Goal: Task Accomplishment & Management: Use online tool/utility

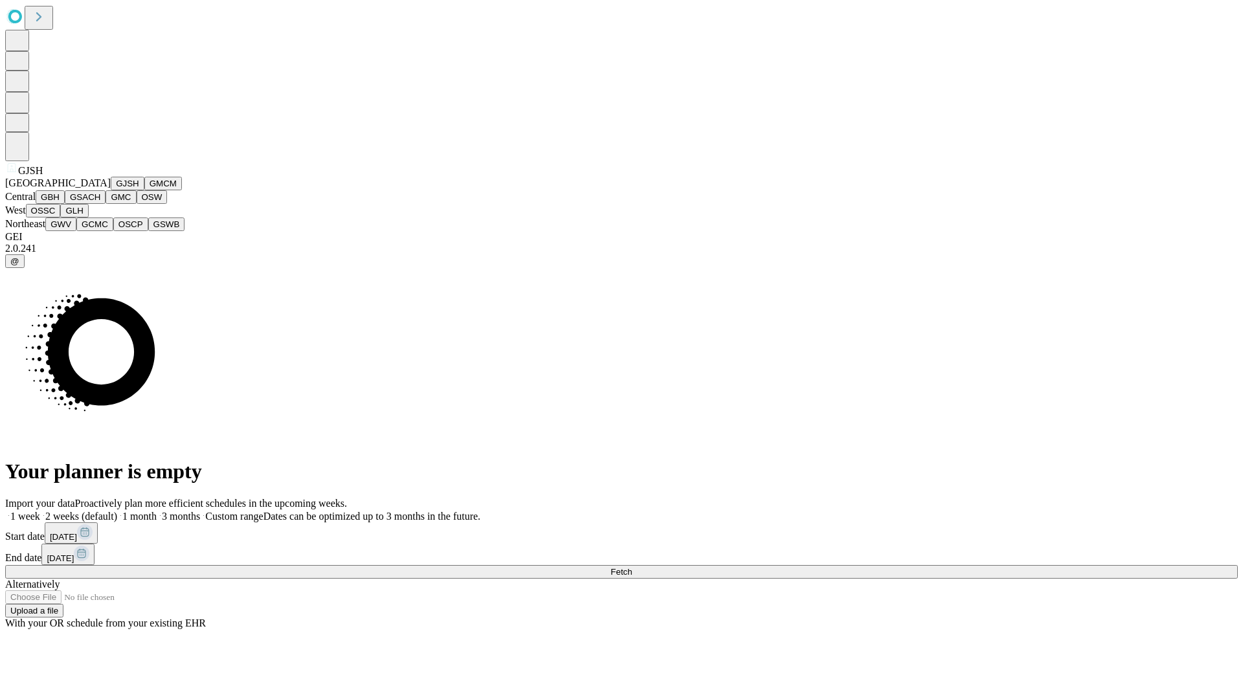
click at [111, 190] on button "GJSH" at bounding box center [128, 184] width 34 height 14
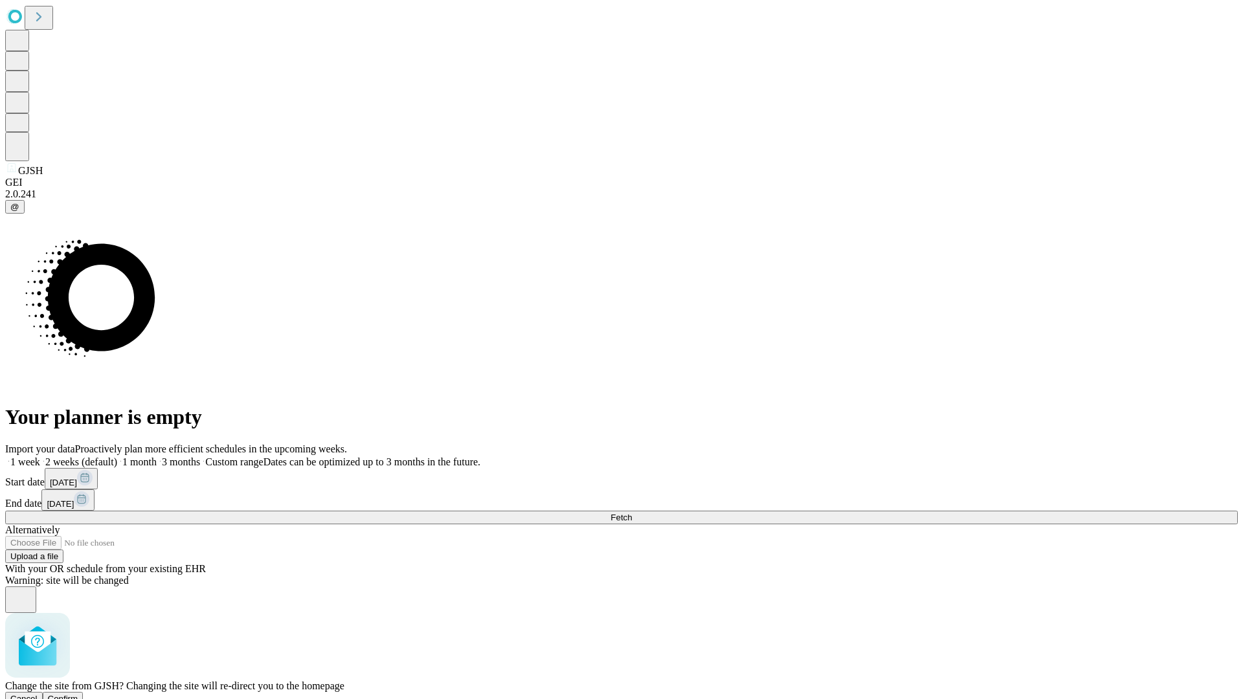
click at [78, 694] on span "Confirm" at bounding box center [63, 699] width 30 height 10
click at [117, 456] on label "2 weeks (default)" at bounding box center [78, 461] width 77 height 11
click at [632, 513] on span "Fetch" at bounding box center [620, 518] width 21 height 10
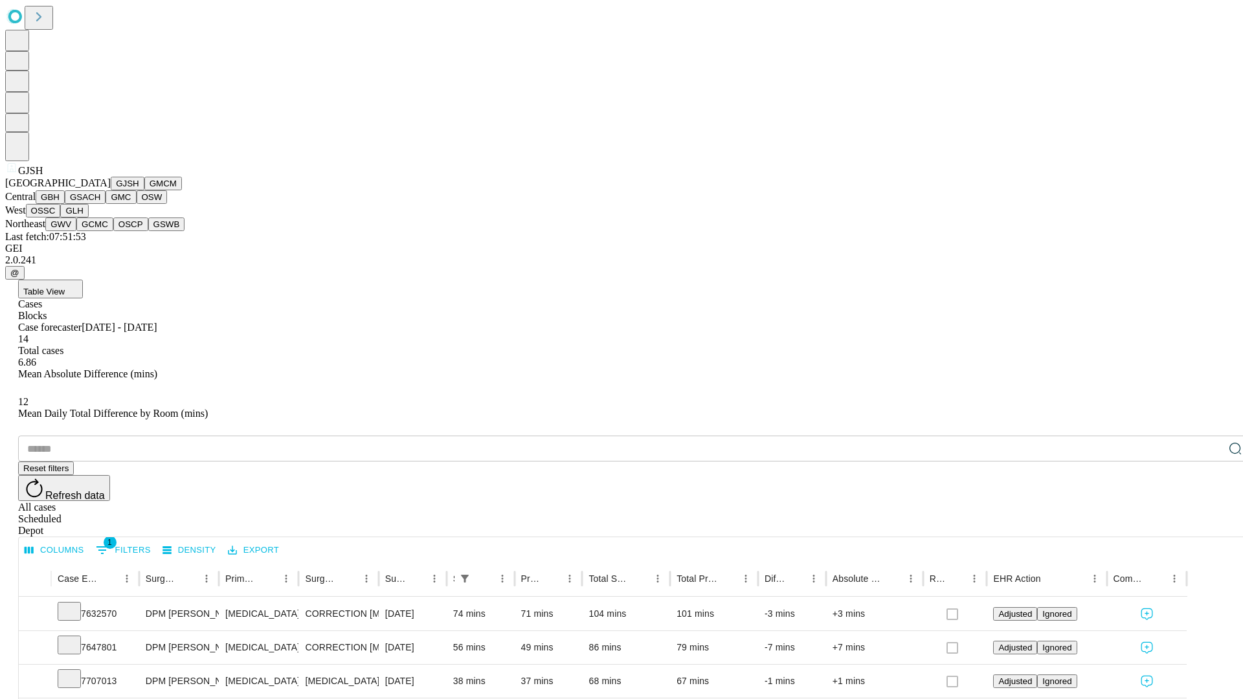
click at [144, 190] on button "GMCM" at bounding box center [163, 184] width 38 height 14
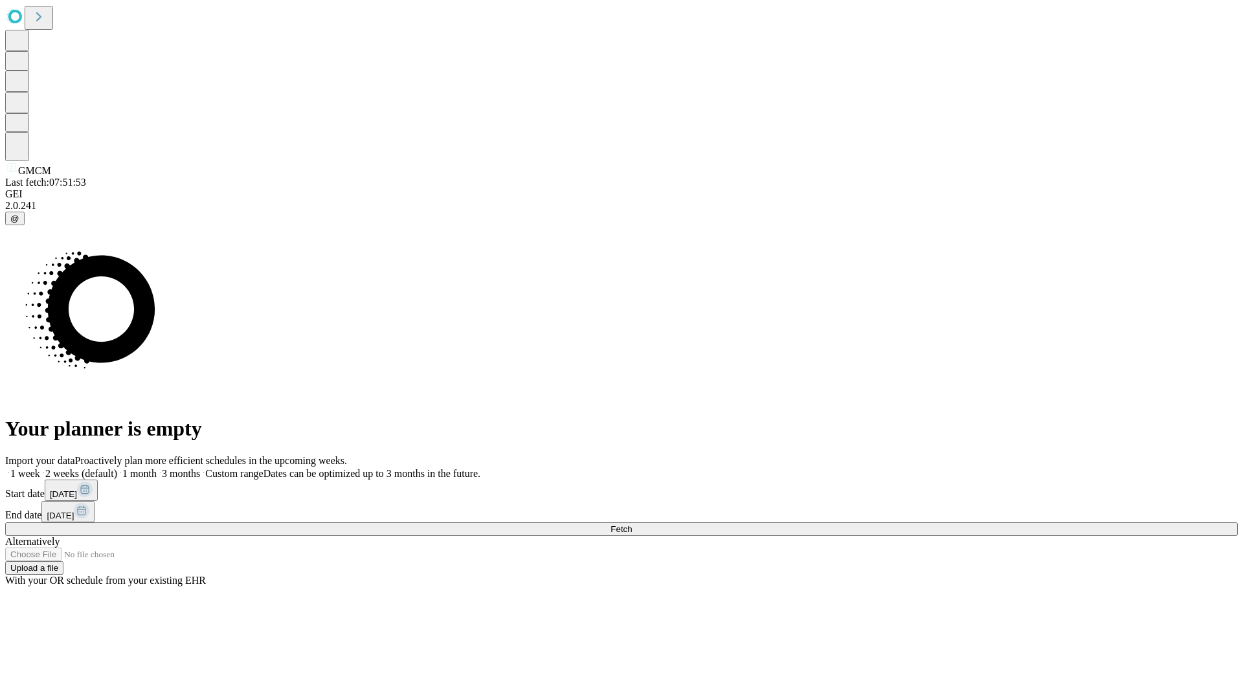
click at [117, 468] on label "2 weeks (default)" at bounding box center [78, 473] width 77 height 11
click at [632, 524] on span "Fetch" at bounding box center [620, 529] width 21 height 10
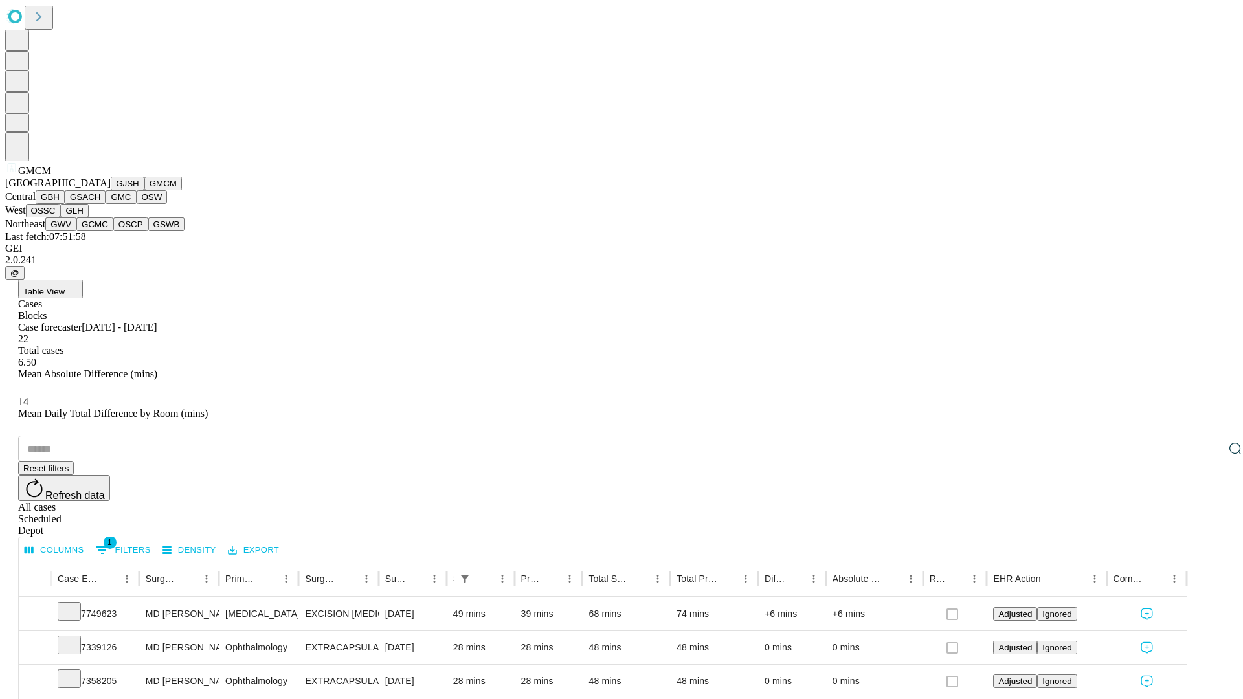
click at [65, 204] on button "GBH" at bounding box center [50, 197] width 29 height 14
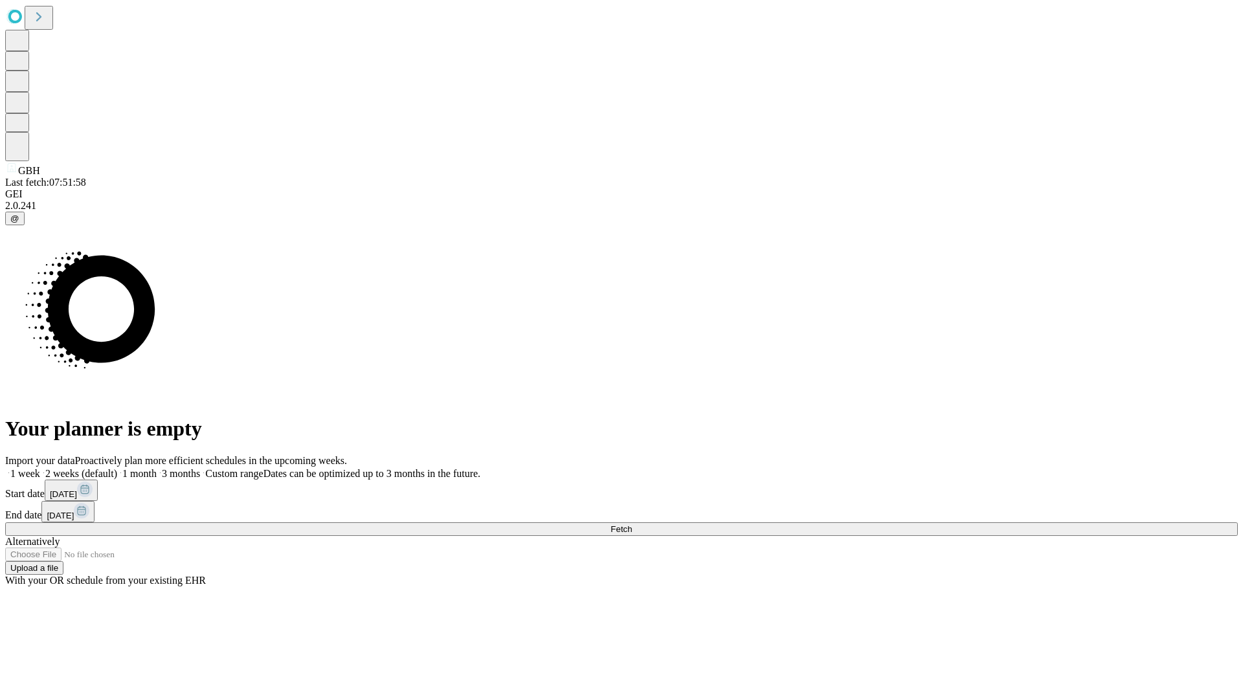
click at [632, 524] on span "Fetch" at bounding box center [620, 529] width 21 height 10
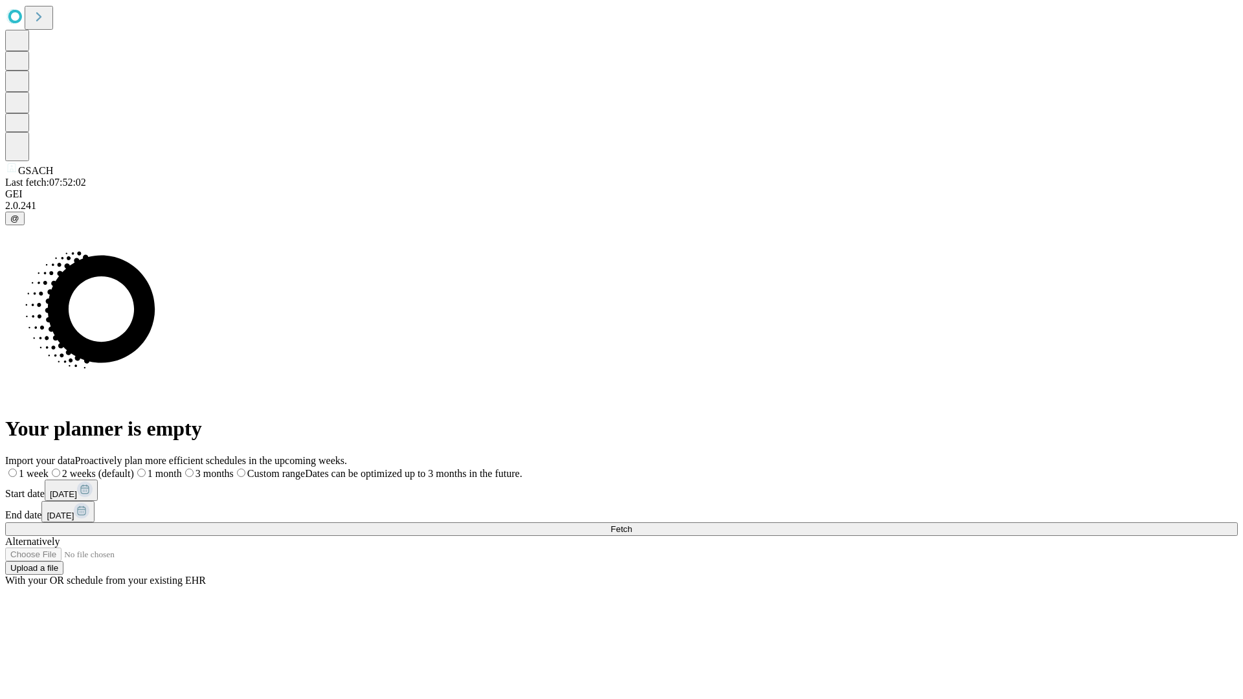
click at [134, 468] on label "2 weeks (default)" at bounding box center [91, 473] width 85 height 11
click at [632, 524] on span "Fetch" at bounding box center [620, 529] width 21 height 10
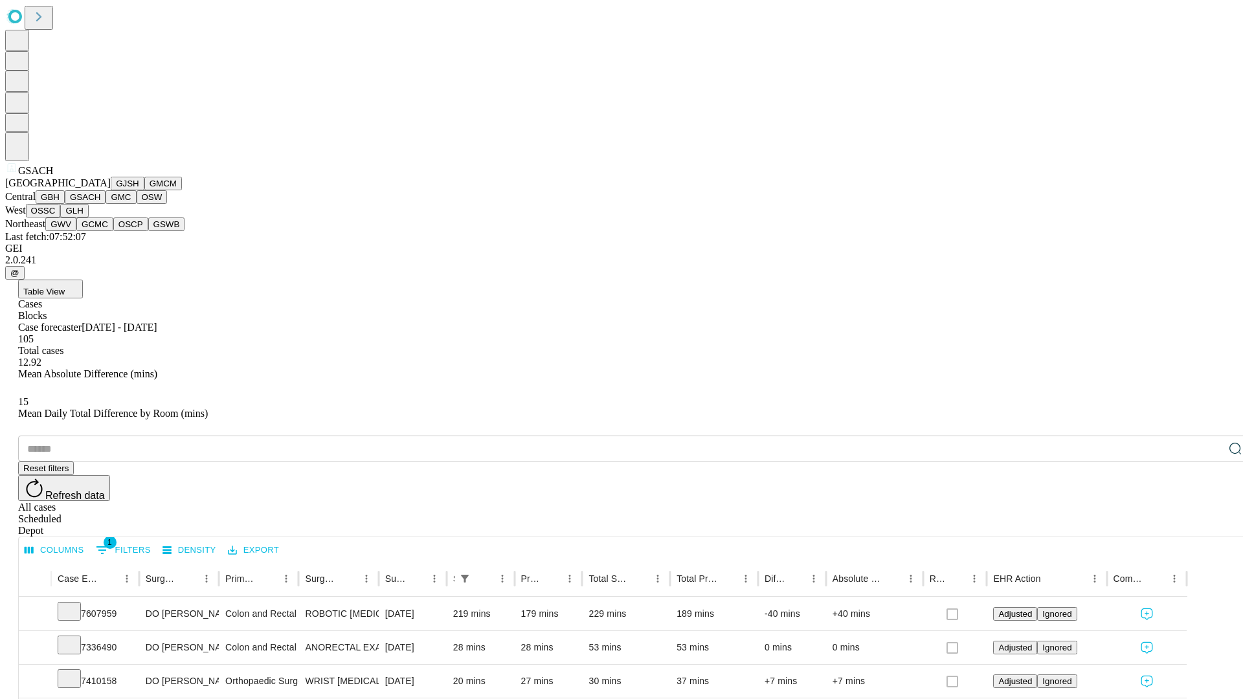
click at [106, 204] on button "GMC" at bounding box center [121, 197] width 30 height 14
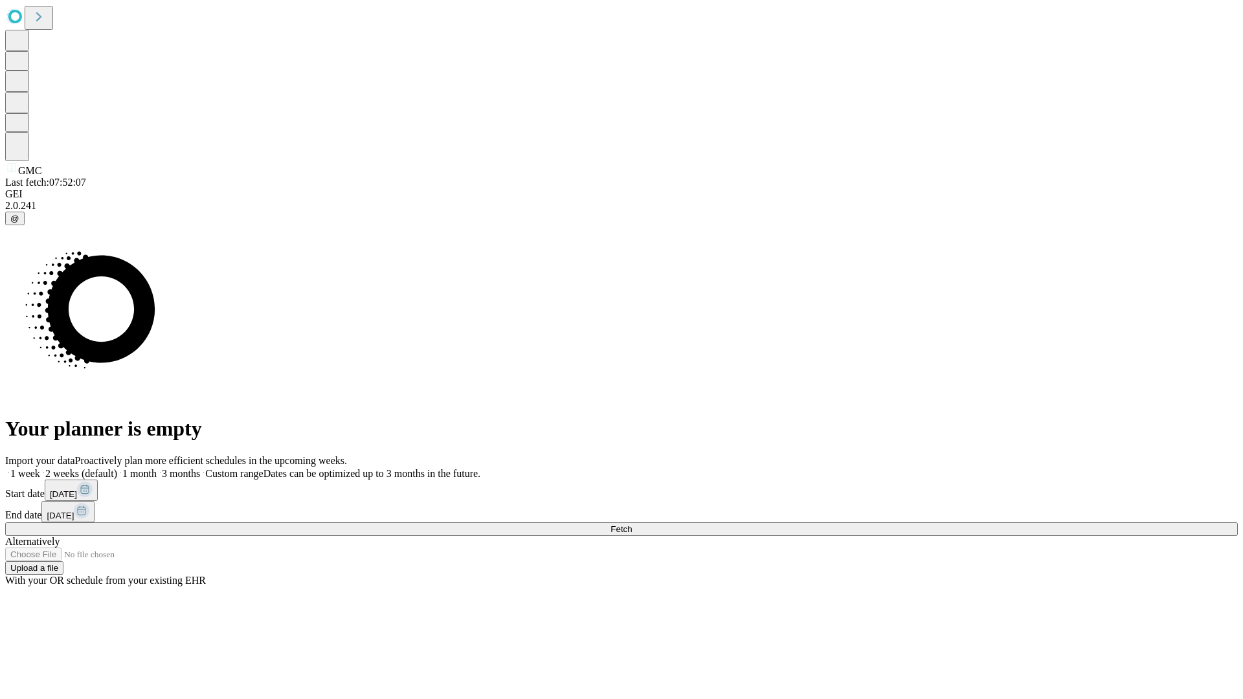
click at [117, 468] on label "2 weeks (default)" at bounding box center [78, 473] width 77 height 11
click at [632, 524] on span "Fetch" at bounding box center [620, 529] width 21 height 10
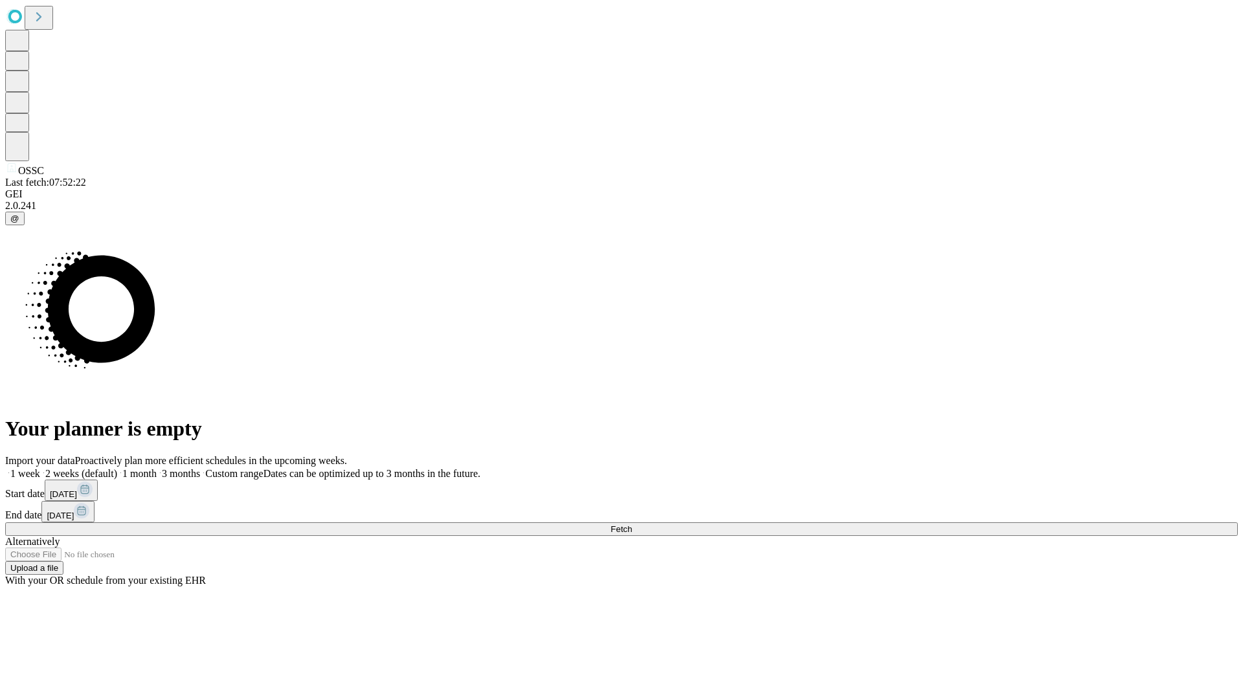
click at [117, 468] on label "2 weeks (default)" at bounding box center [78, 473] width 77 height 11
click at [632, 524] on span "Fetch" at bounding box center [620, 529] width 21 height 10
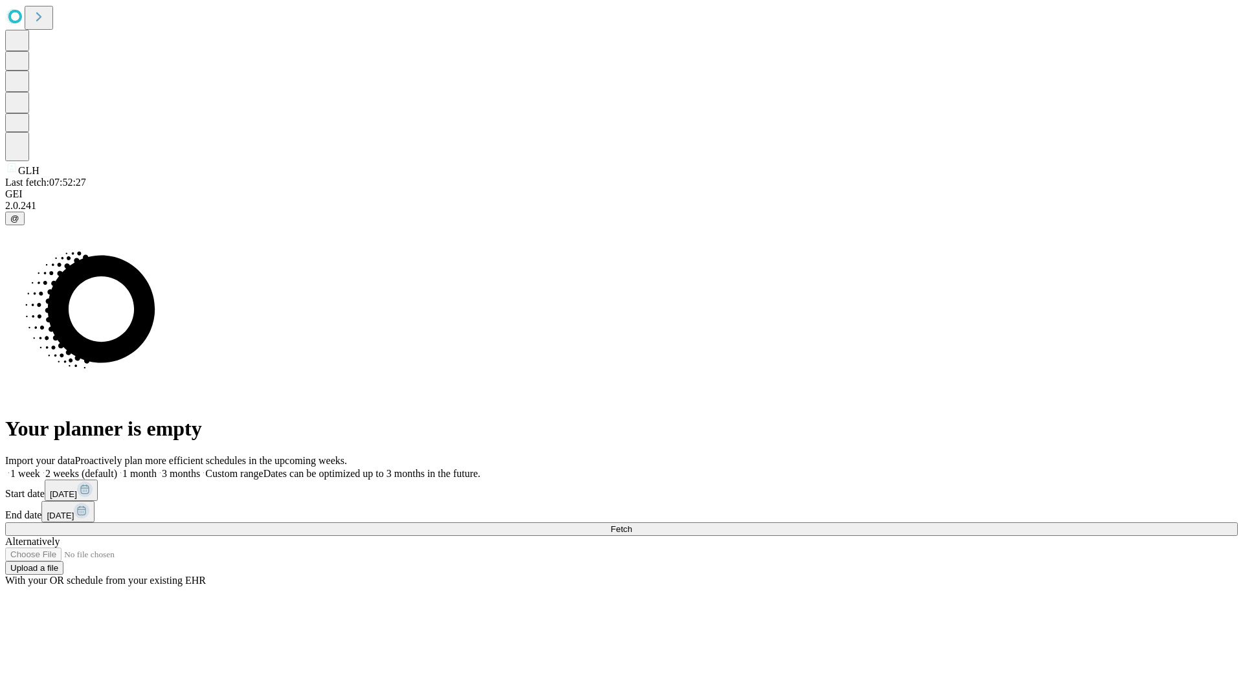
click at [117, 468] on label "2 weeks (default)" at bounding box center [78, 473] width 77 height 11
click at [632, 524] on span "Fetch" at bounding box center [620, 529] width 21 height 10
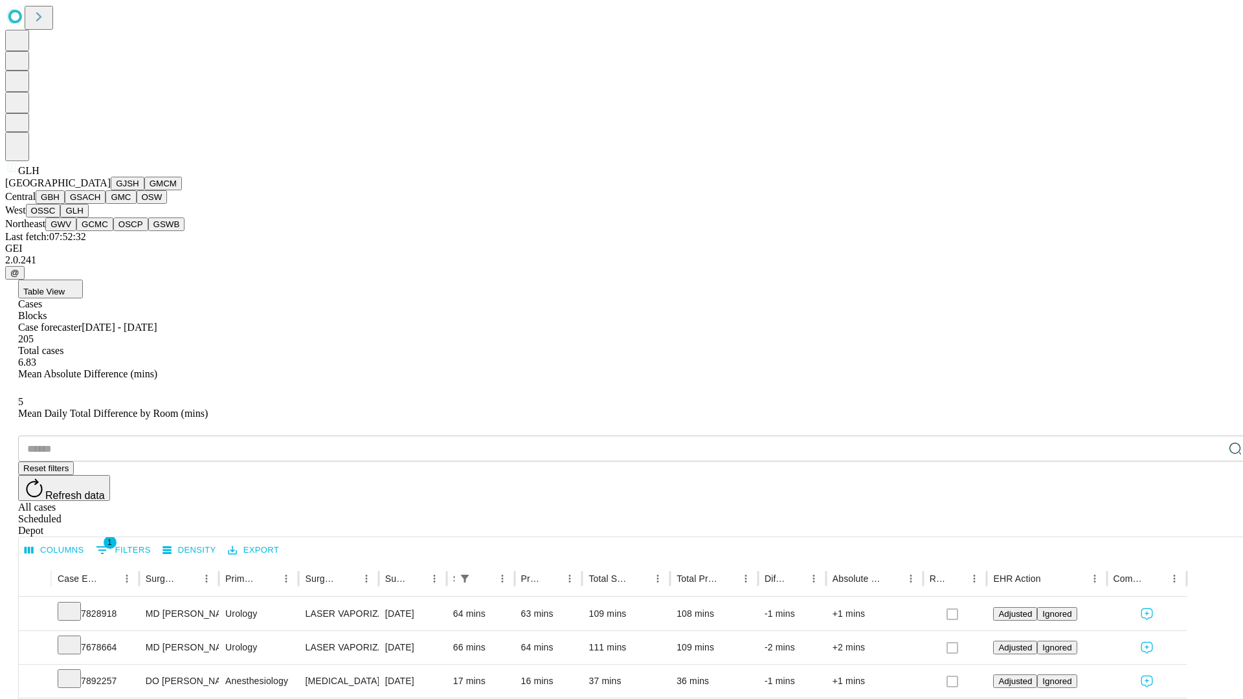
click at [76, 231] on button "GWV" at bounding box center [60, 225] width 31 height 14
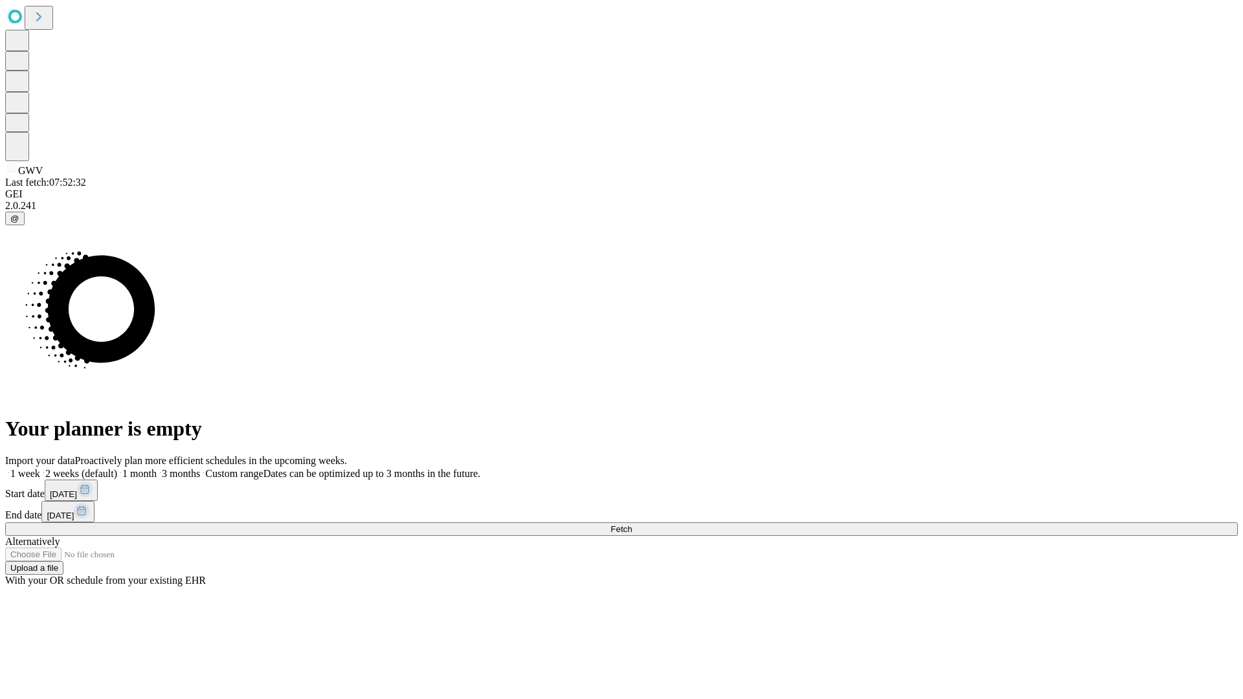
click at [117, 468] on label "2 weeks (default)" at bounding box center [78, 473] width 77 height 11
click at [632, 524] on span "Fetch" at bounding box center [620, 529] width 21 height 10
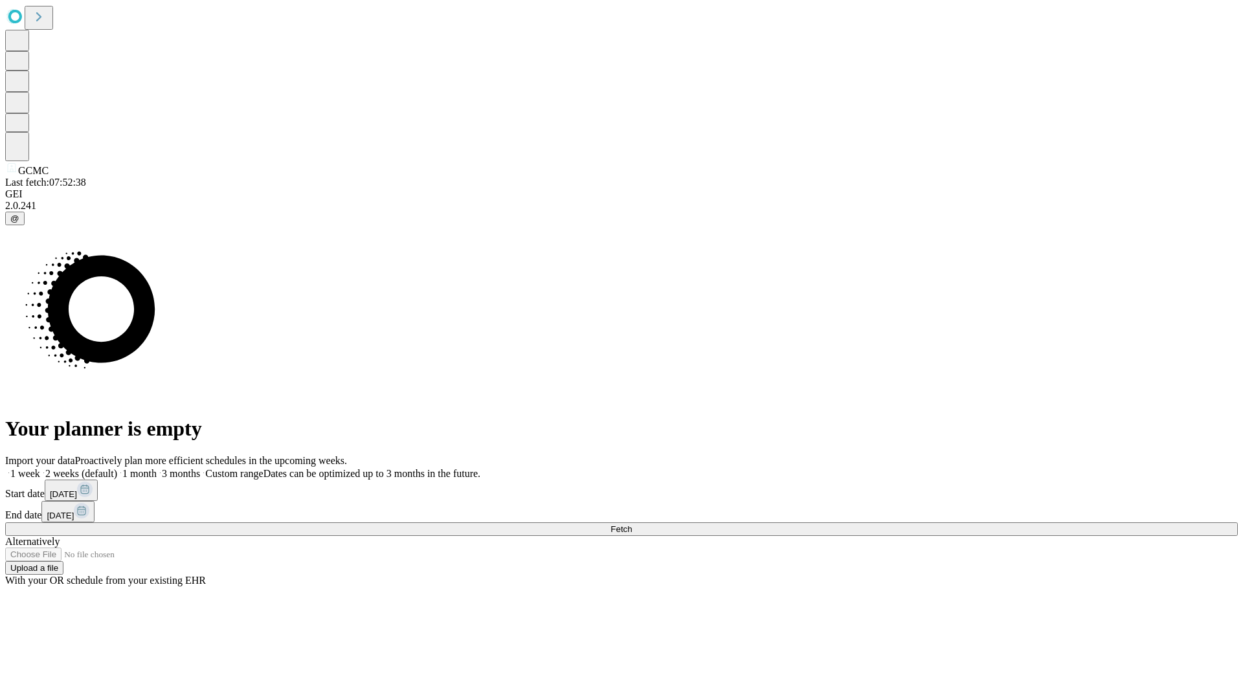
click at [632, 524] on span "Fetch" at bounding box center [620, 529] width 21 height 10
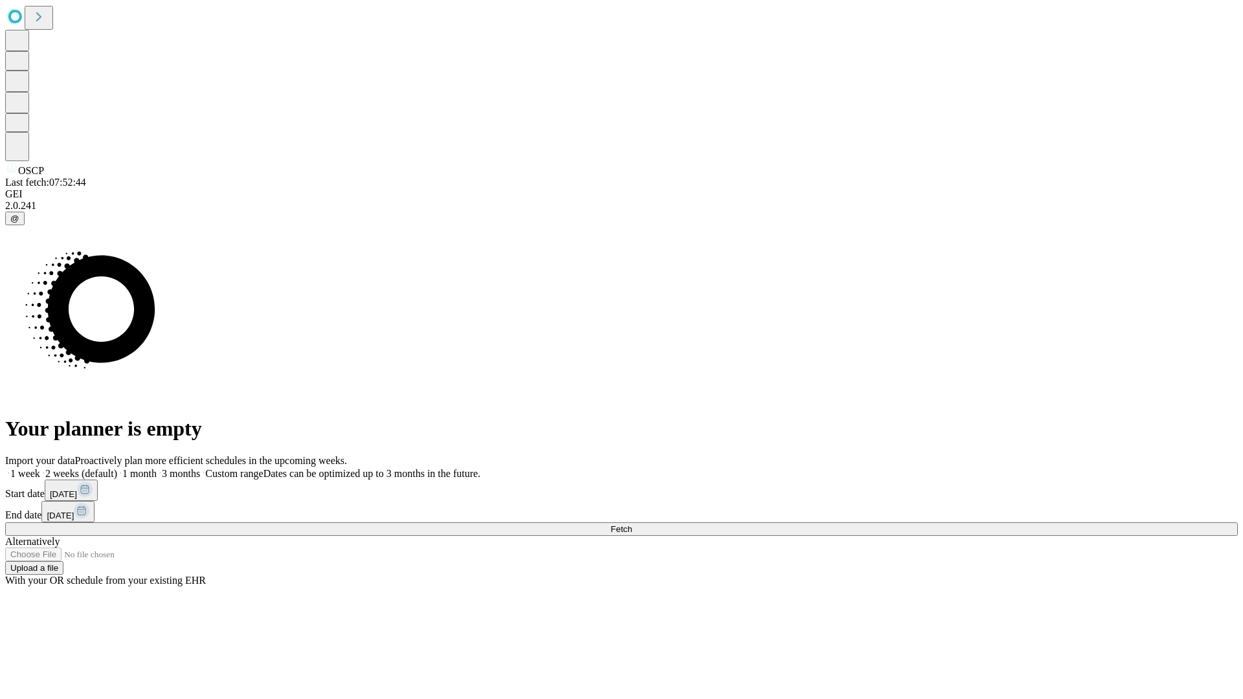
click at [117, 468] on label "2 weeks (default)" at bounding box center [78, 473] width 77 height 11
click at [632, 524] on span "Fetch" at bounding box center [620, 529] width 21 height 10
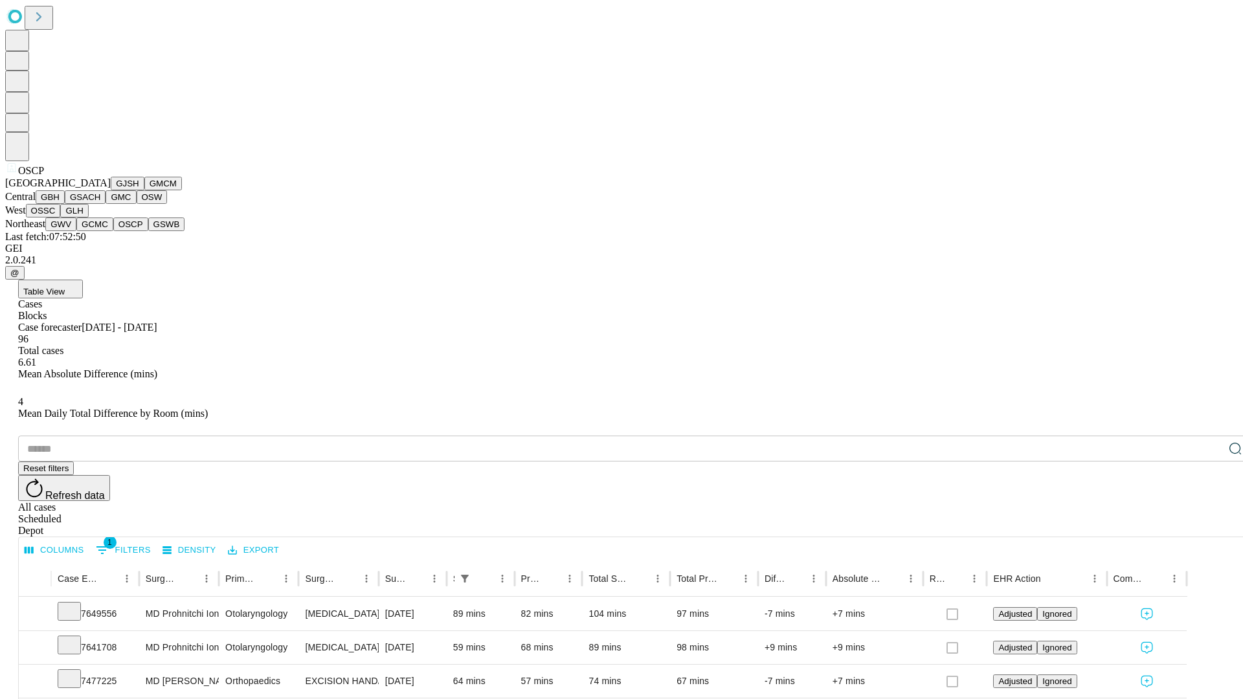
click at [148, 231] on button "GSWB" at bounding box center [166, 225] width 37 height 14
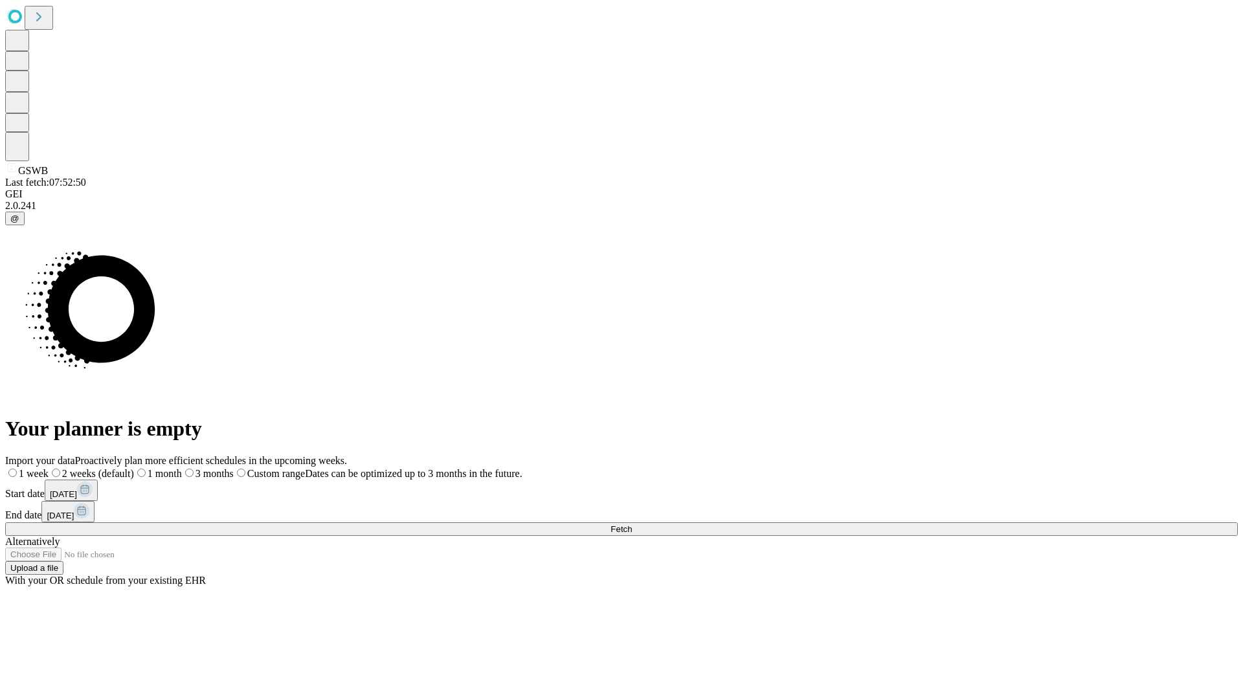
click at [134, 468] on label "2 weeks (default)" at bounding box center [91, 473] width 85 height 11
click at [632, 524] on span "Fetch" at bounding box center [620, 529] width 21 height 10
